Goal: Task Accomplishment & Management: Manage account settings

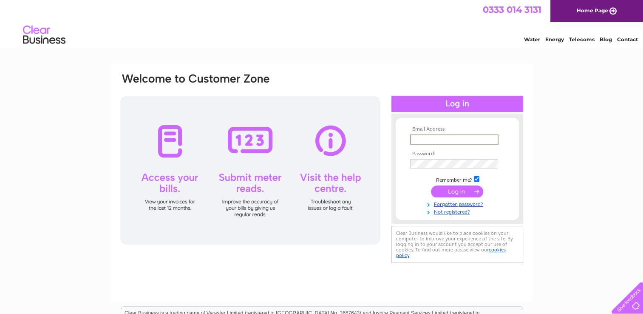
click at [421, 141] on input "text" at bounding box center [454, 139] width 88 height 10
type input "[EMAIL_ADDRESS][DOMAIN_NAME]"
click at [461, 191] on input "submit" at bounding box center [457, 190] width 52 height 12
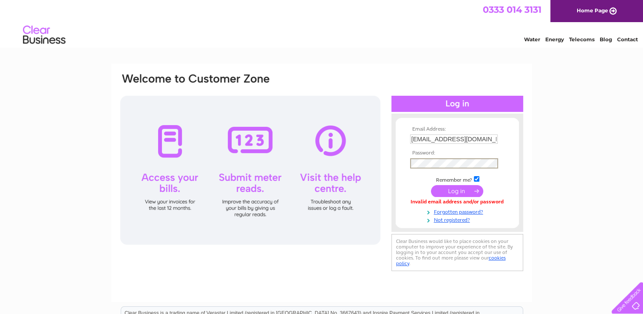
click at [454, 193] on input "submit" at bounding box center [457, 191] width 52 height 12
